Goal: Task Accomplishment & Management: Manage account settings

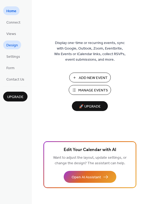
click at [12, 46] on span "Design" at bounding box center [12, 46] width 12 height 6
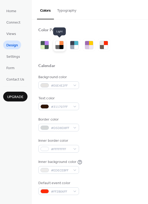
click at [60, 46] on div at bounding box center [62, 47] width 4 height 4
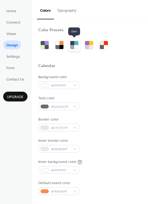
click at [76, 45] on div at bounding box center [77, 43] width 4 height 4
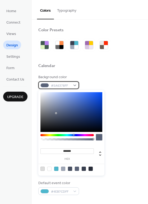
click at [49, 85] on div "#5A6378FF" at bounding box center [58, 85] width 41 height 8
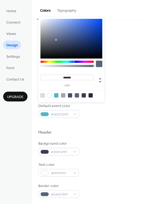
scroll to position [79, 0]
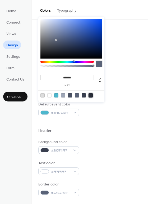
click at [90, 95] on div at bounding box center [91, 95] width 4 height 4
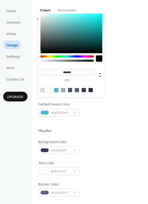
type input "*******"
drag, startPoint x: 57, startPoint y: 44, endPoint x: 43, endPoint y: 51, distance: 15.7
click at [43, 51] on div at bounding box center [72, 34] width 62 height 40
